Goal: Information Seeking & Learning: Get advice/opinions

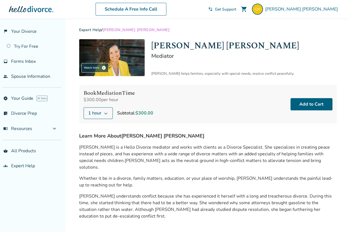
click at [192, 149] on span "[PERSON_NAME] is a Hello Divorce mediator and works with clients as a Divorce S…" at bounding box center [204, 153] width 251 height 19
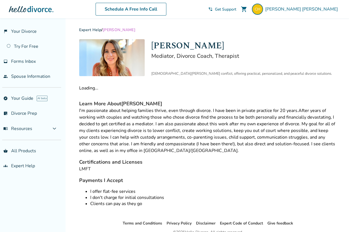
click at [204, 91] on div "Loading..." at bounding box center [208, 88] width 258 height 6
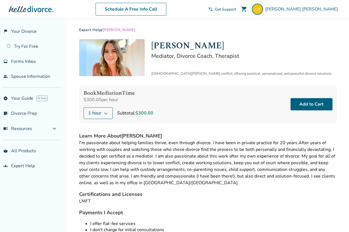
click at [258, 189] on div "Learn More About Kristen Howerton I'm passionate about helping families thrive,…" at bounding box center [208, 187] width 258 height 111
